Goal: Transaction & Acquisition: Purchase product/service

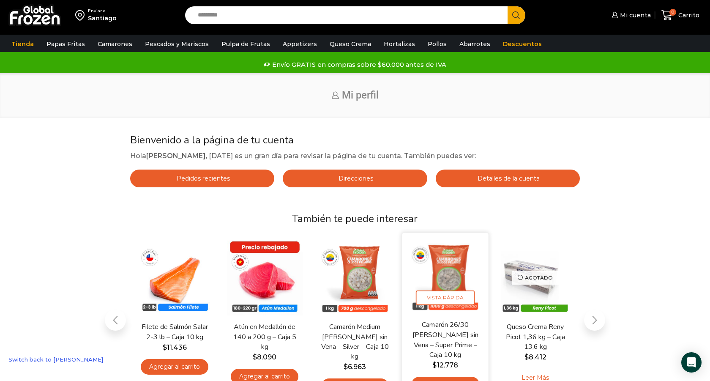
scroll to position [60, 0]
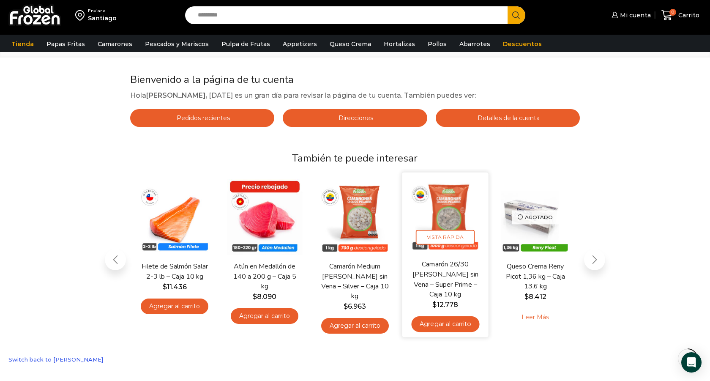
click at [453, 328] on link "Agregar al carrito" at bounding box center [445, 324] width 68 height 16
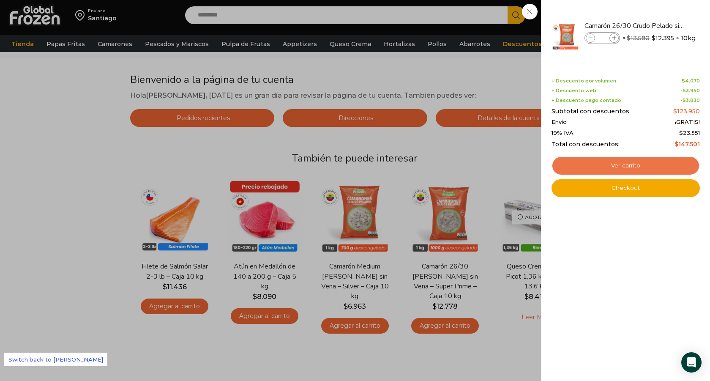
click at [595, 172] on link "Ver carrito" at bounding box center [626, 165] width 148 height 19
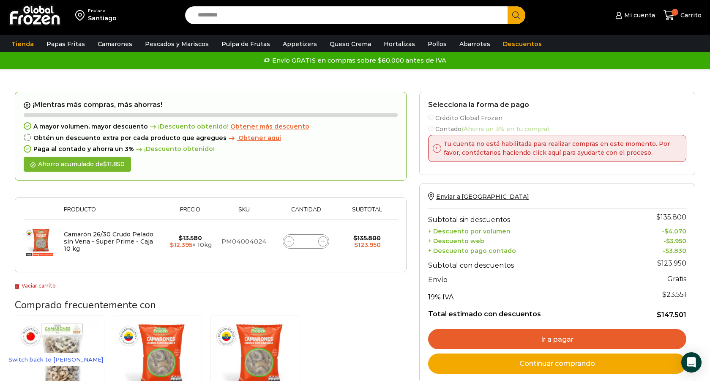
click at [55, 361] on link "Switch back to [PERSON_NAME]" at bounding box center [55, 360] width 103 height 14
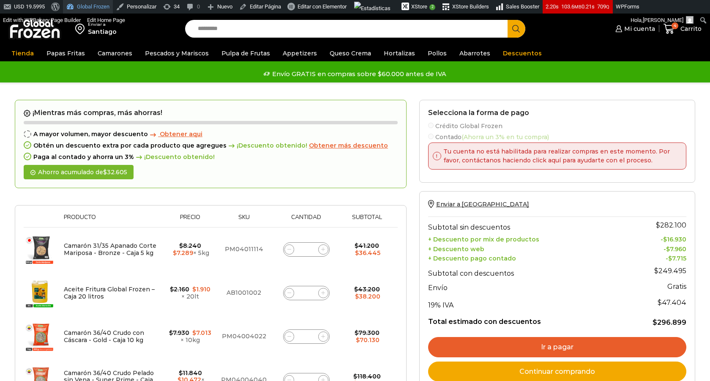
click at [99, 9] on link "Global Frozen" at bounding box center [88, 7] width 50 height 14
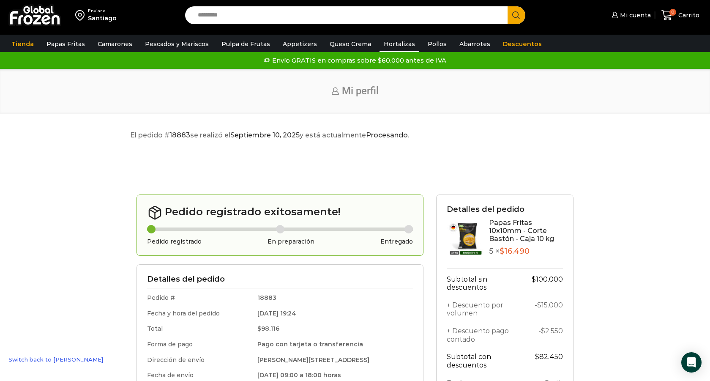
click at [382, 47] on link "Hortalizas" at bounding box center [400, 44] width 40 height 16
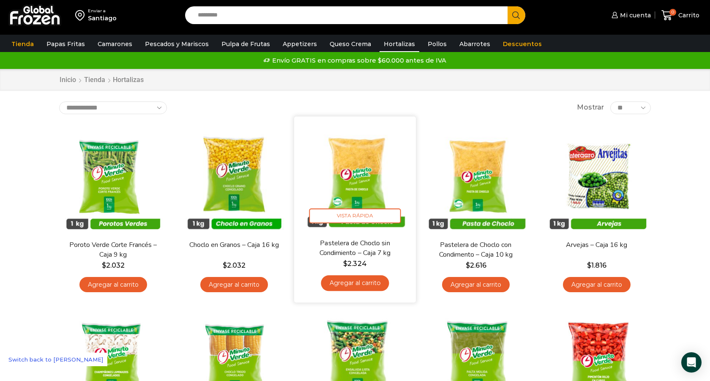
click at [367, 285] on link "Agregar al carrito" at bounding box center [355, 283] width 68 height 16
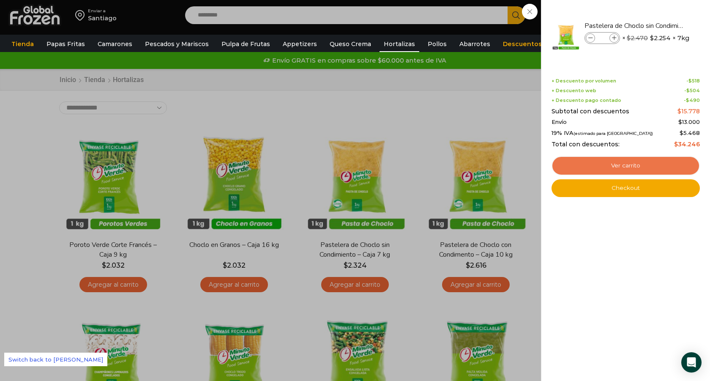
click at [565, 164] on link "Ver carrito" at bounding box center [626, 165] width 148 height 19
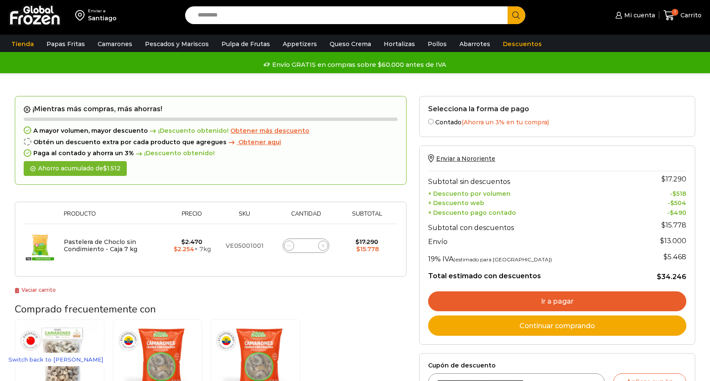
scroll to position [82, 0]
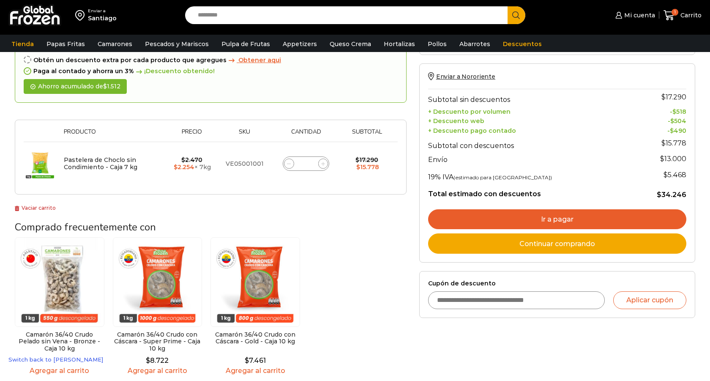
click at [465, 298] on input "Cupón de descuento" at bounding box center [516, 300] width 177 height 18
paste input "********"
type input "********"
click at [642, 297] on button "Aplicar cupón" at bounding box center [649, 300] width 73 height 18
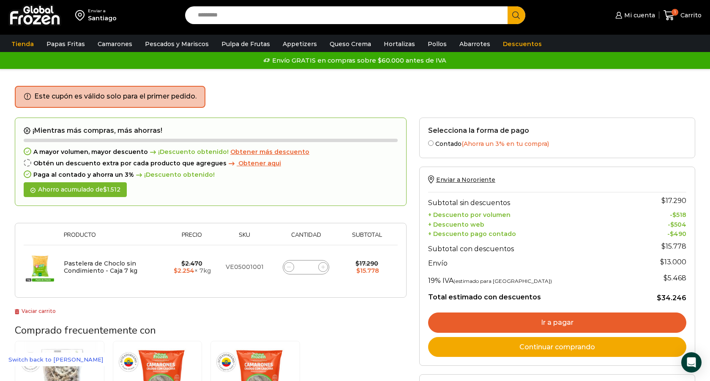
click at [289, 266] on icon at bounding box center [289, 267] width 4 height 4
type input "*"
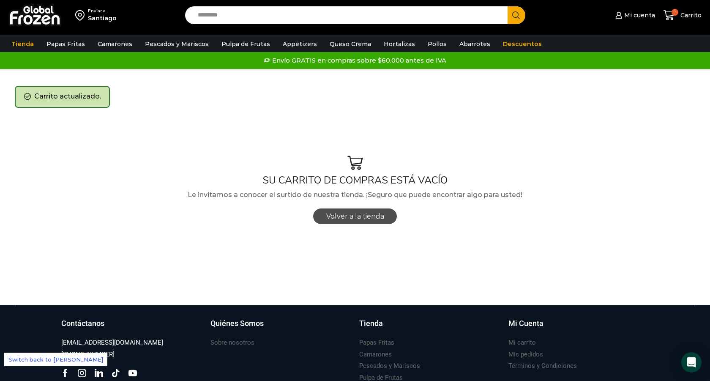
click at [376, 219] on span "Volver a la tienda" at bounding box center [355, 216] width 58 height 8
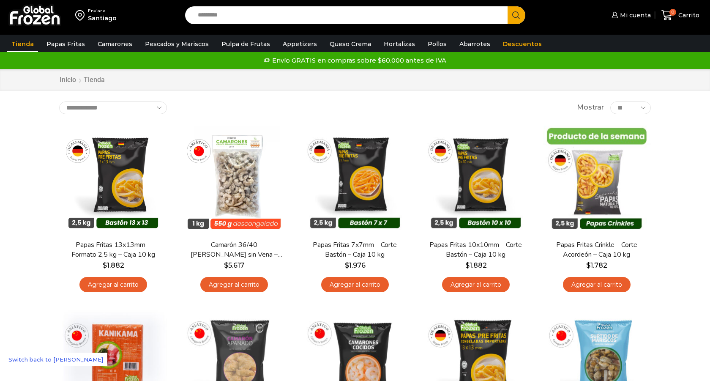
click at [71, 355] on link "Switch back to Gabriela Gonzalez" at bounding box center [55, 360] width 103 height 14
